Goal: Find specific page/section: Find specific page/section

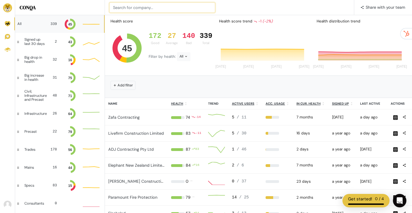
click at [131, 8] on input at bounding box center [162, 8] width 106 height 10
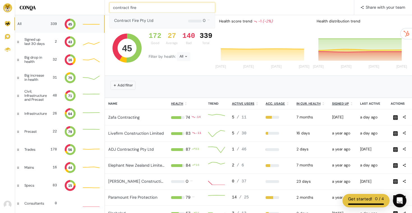
type input "contract fire"
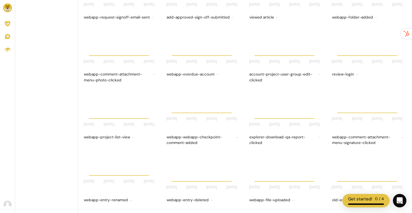
scroll to position [214, 0]
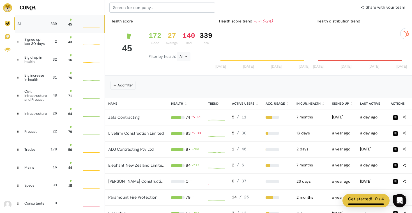
scroll to position [15, 17]
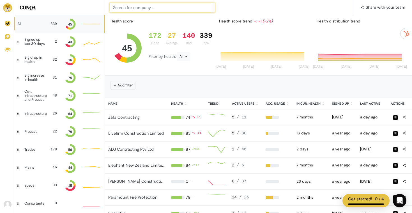
click at [157, 6] on input at bounding box center [162, 8] width 106 height 10
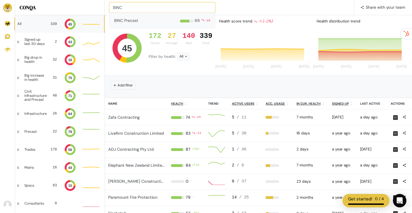
type input "BINC"
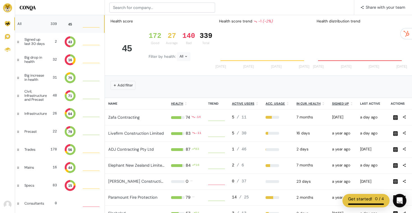
scroll to position [0, 0]
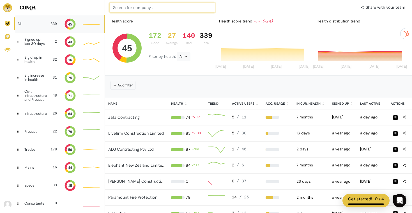
click at [124, 9] on input at bounding box center [162, 8] width 106 height 10
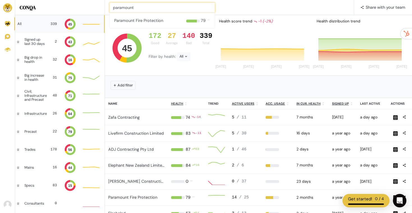
type input "paramount"
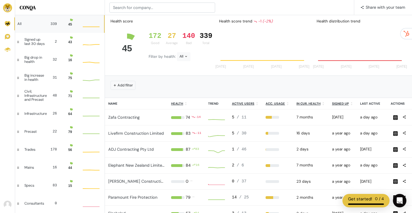
scroll to position [0, 0]
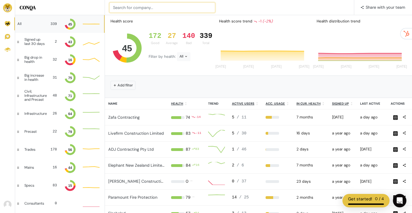
click at [169, 6] on input at bounding box center [162, 8] width 106 height 10
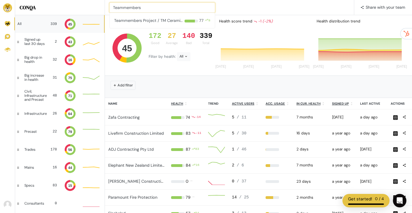
type input "Teammembers"
